Goal: Task Accomplishment & Management: Complete application form

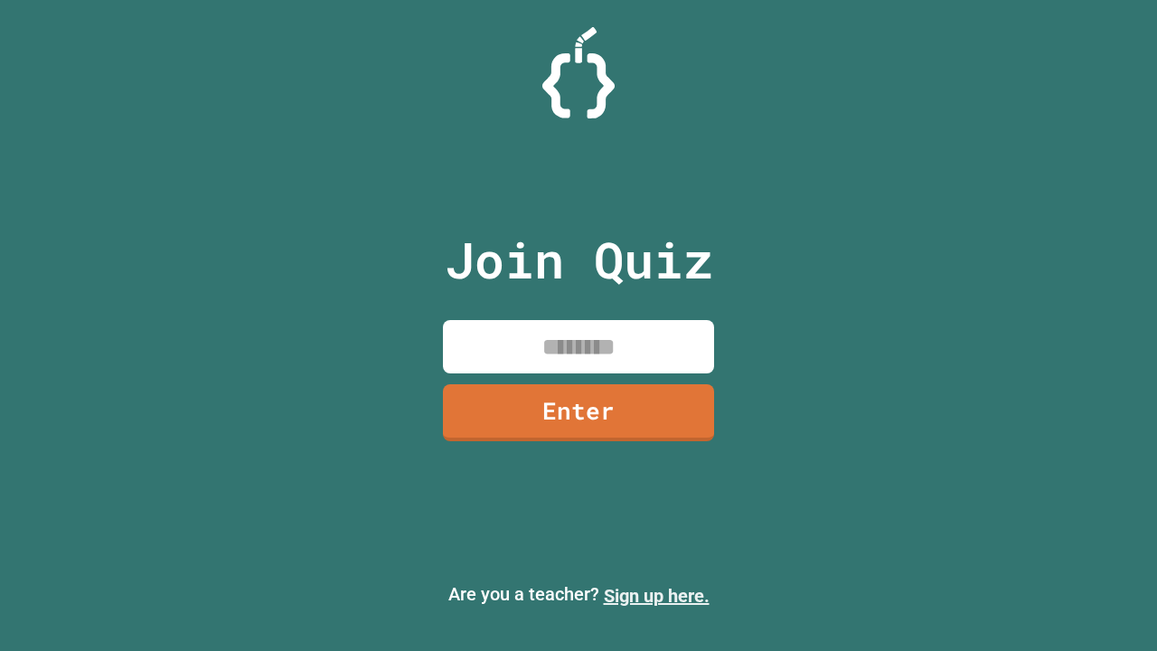
click at [656, 596] on link "Sign up here." at bounding box center [657, 596] width 106 height 22
